Goal: Find specific page/section: Find specific page/section

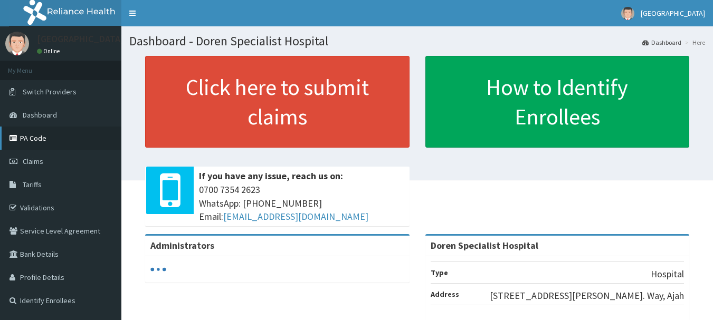
click at [29, 140] on link "PA Code" at bounding box center [60, 138] width 121 height 23
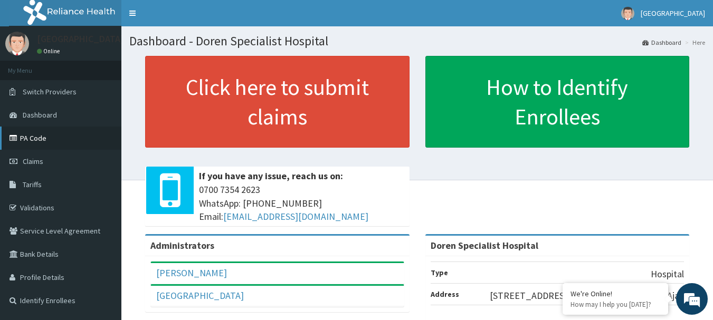
click at [35, 139] on link "PA Code" at bounding box center [60, 138] width 121 height 23
